Goal: Task Accomplishment & Management: Manage account settings

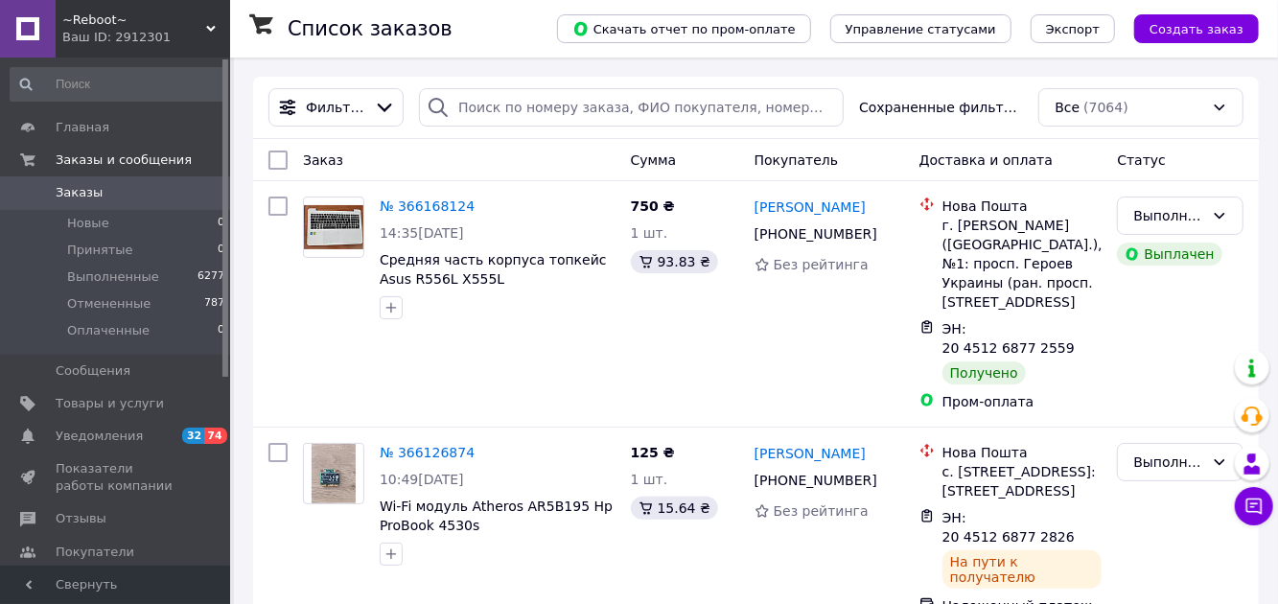
click at [134, 508] on link "Отзывы" at bounding box center [118, 519] width 236 height 33
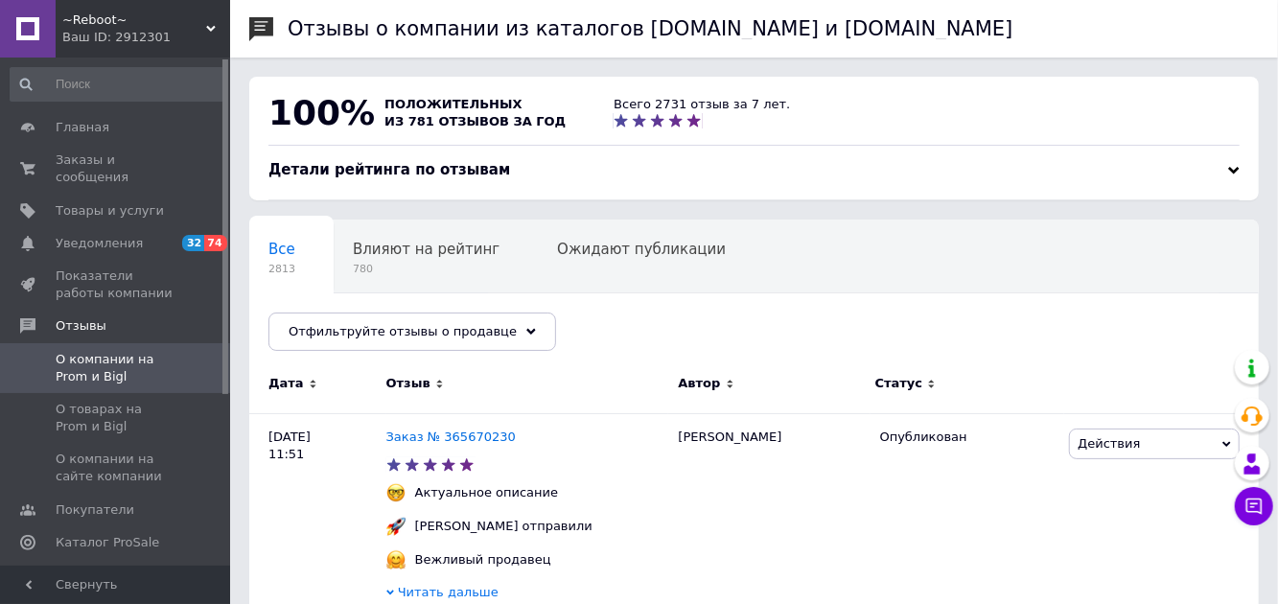
click at [104, 176] on span "Заказы и сообщения" at bounding box center [117, 169] width 122 height 35
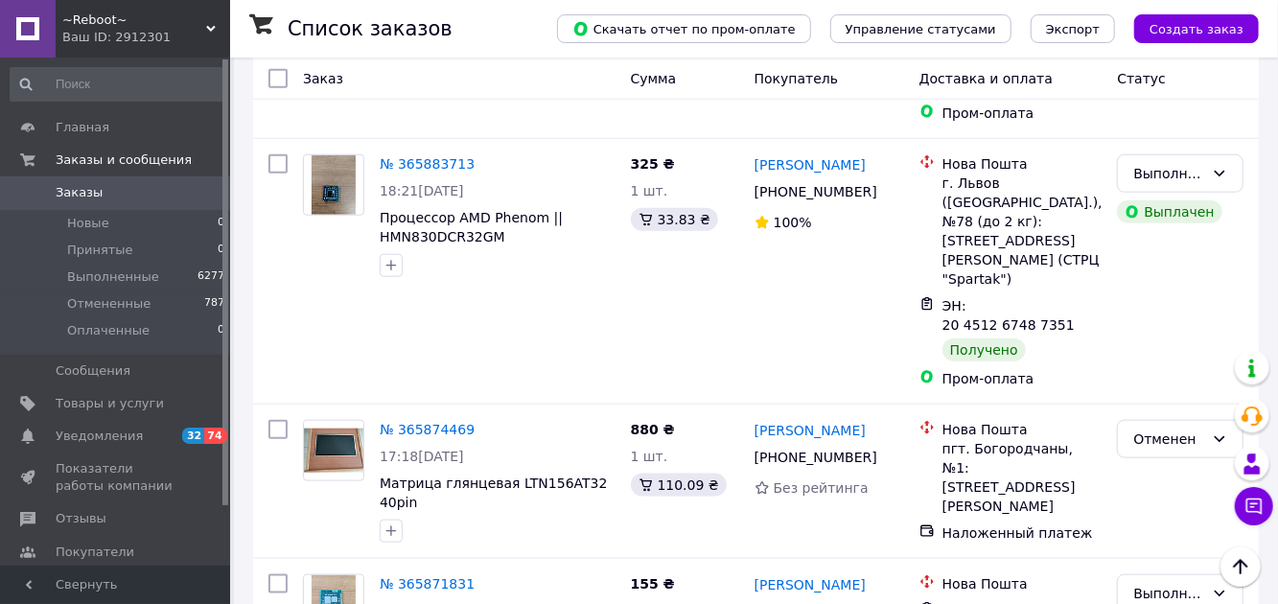
scroll to position [975, 0]
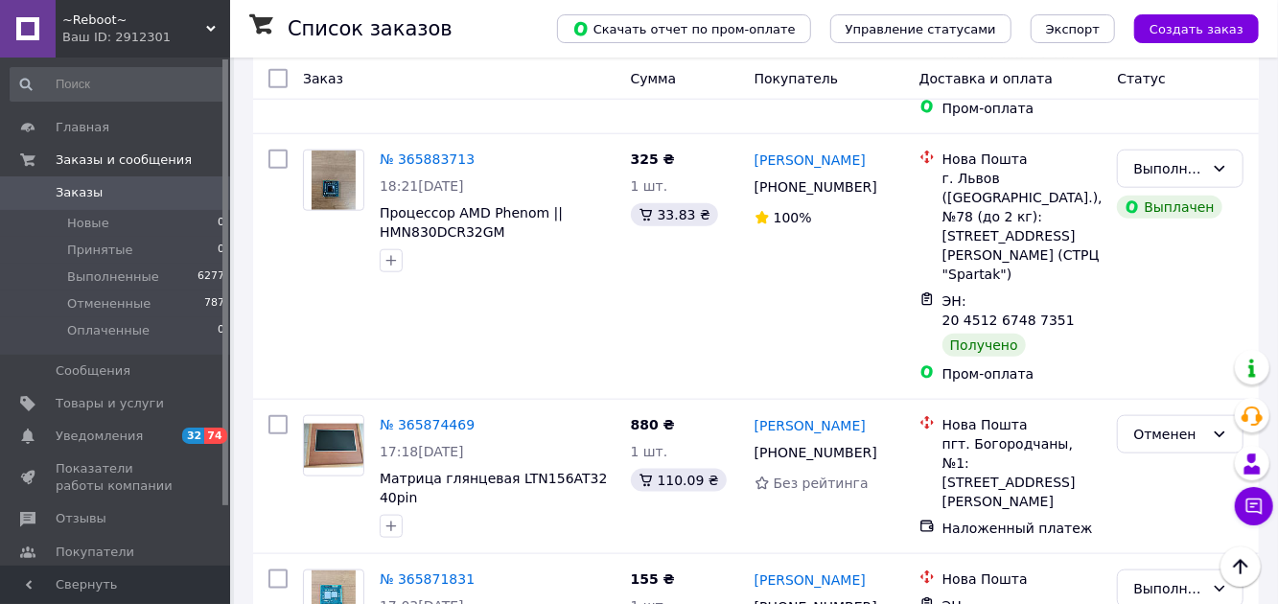
click at [182, 275] on li "Выполненные 6277" at bounding box center [118, 277] width 236 height 27
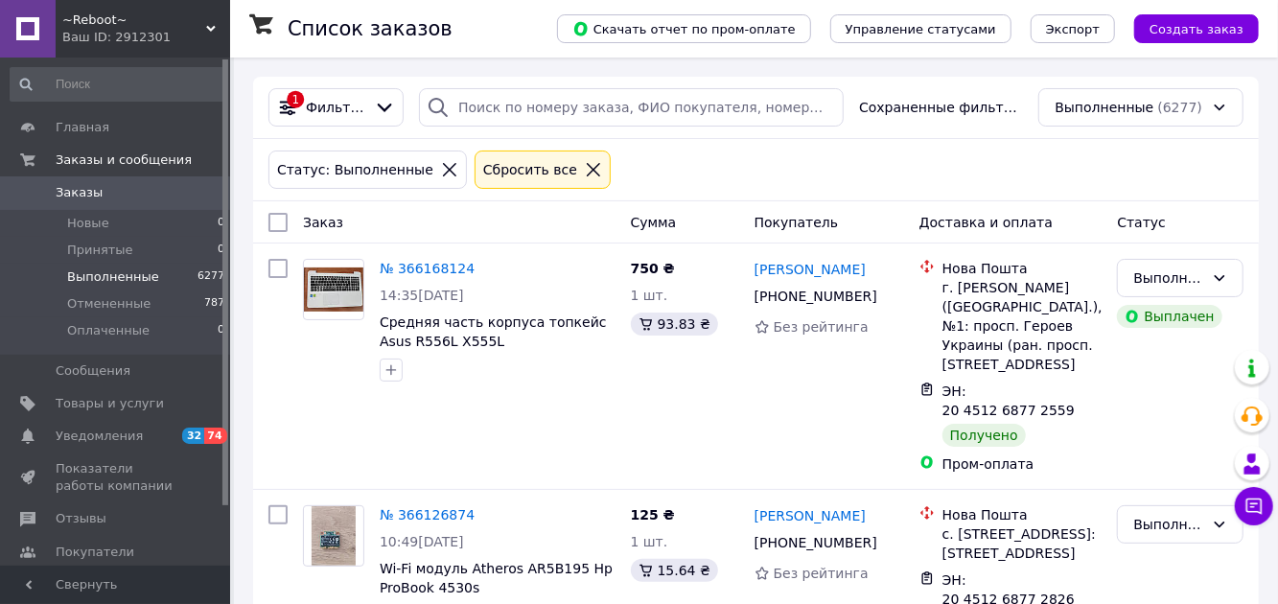
click at [129, 403] on span "Товары и услуги" at bounding box center [110, 403] width 108 height 17
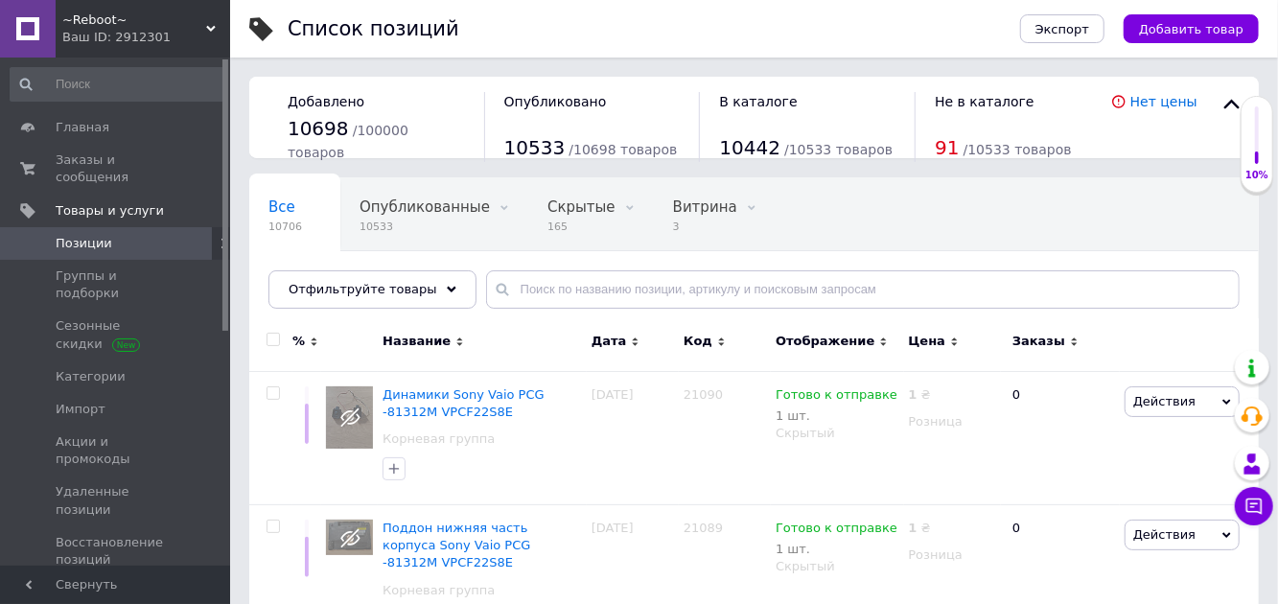
click at [420, 408] on span "Динамики Sony Vaio PCG -81312M VPCF22S8E" at bounding box center [464, 403] width 162 height 32
